Goal: Information Seeking & Learning: Check status

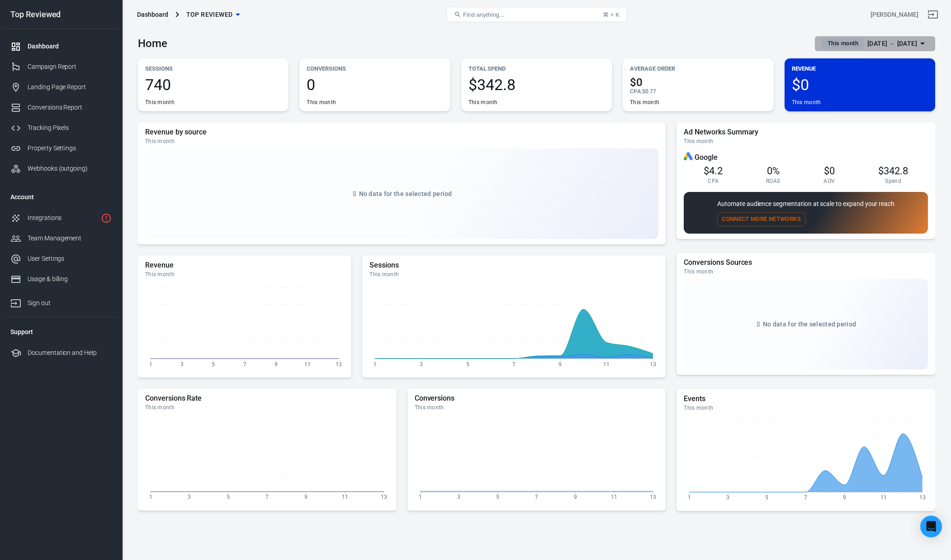
click at [845, 43] on span "This month" at bounding box center [843, 43] width 38 height 9
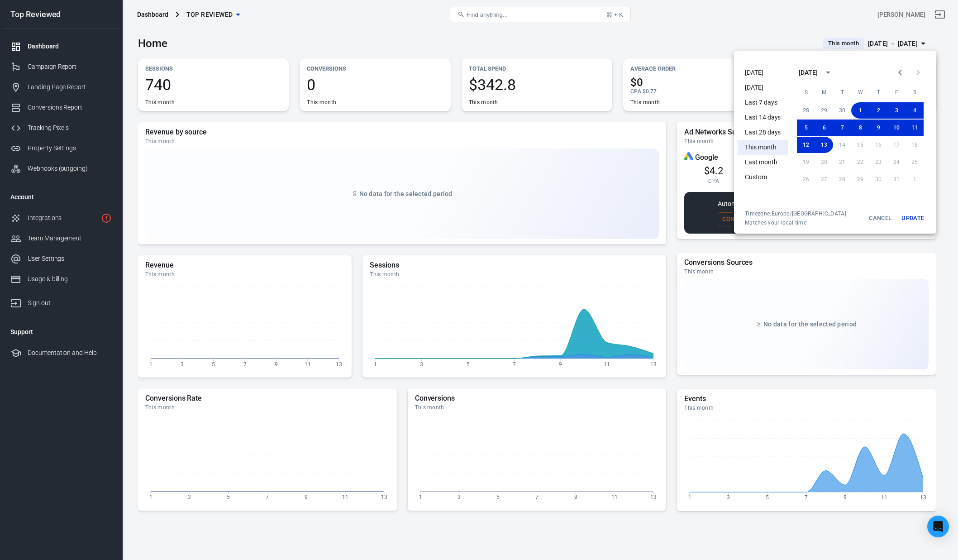
click at [770, 148] on li "This month" at bounding box center [762, 147] width 50 height 15
click at [915, 214] on button "Update" at bounding box center [912, 218] width 29 height 16
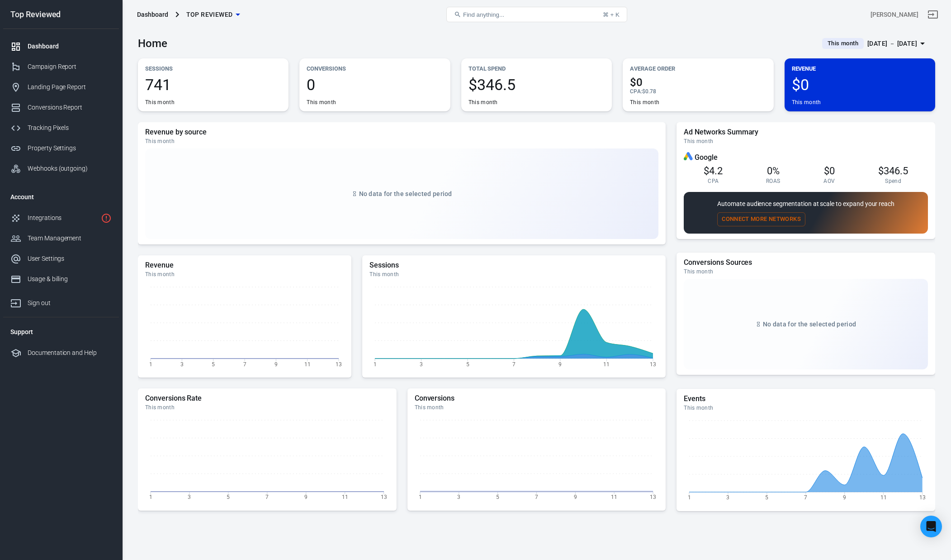
click at [689, 28] on div "Dashboard Top Reviewed Find anything... ⌘ + K [PERSON_NAME]" at bounding box center [537, 14] width 829 height 29
click at [64, 92] on link "Landing Page Report" at bounding box center [61, 87] width 116 height 20
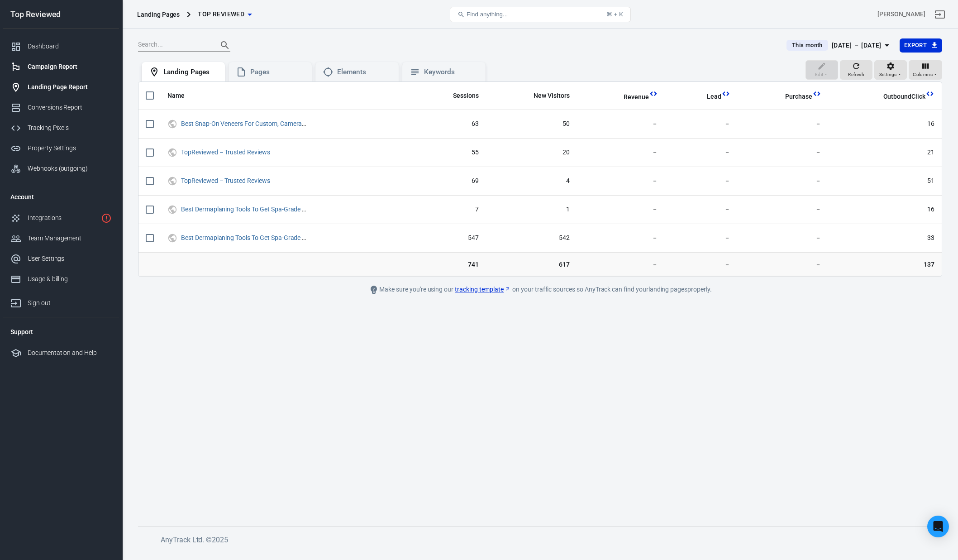
click at [56, 66] on div "Campaign Report" at bounding box center [70, 67] width 84 height 10
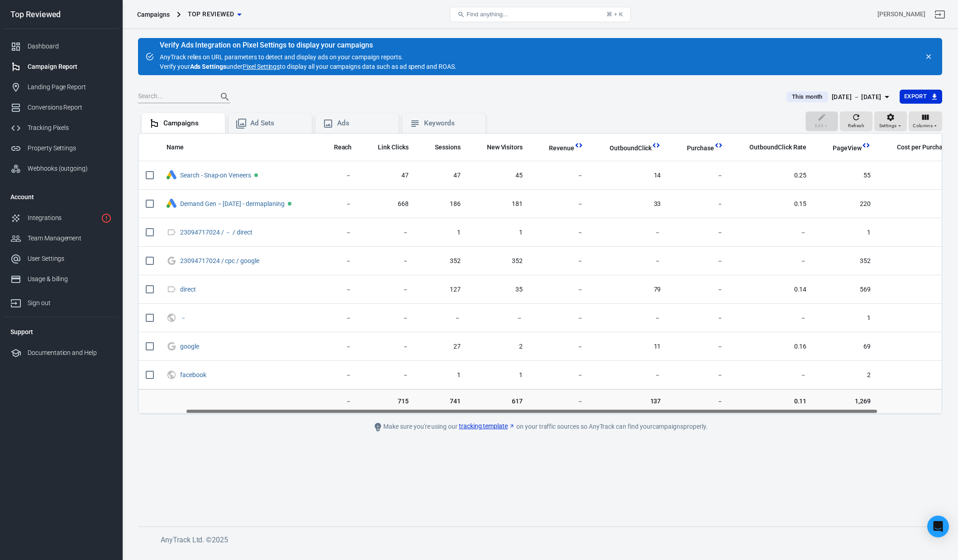
drag, startPoint x: 423, startPoint y: 409, endPoint x: 395, endPoint y: 402, distance: 29.0
click at [395, 402] on div "Name Reach Link Clicks Sessions New Visitors Revenue OutboundClick Purchase Out…" at bounding box center [540, 273] width 804 height 281
